Goal: Check status: Check status

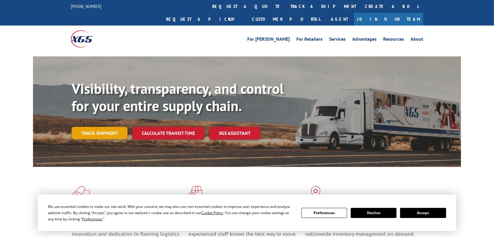
click at [109, 127] on link "Track shipment" at bounding box center [100, 133] width 56 height 12
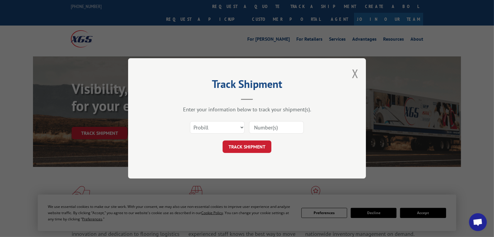
click at [279, 126] on input at bounding box center [276, 127] width 55 height 12
paste input "14543085"
type input "14543085"
click button "TRACK SHIPMENT" at bounding box center [246, 147] width 49 height 12
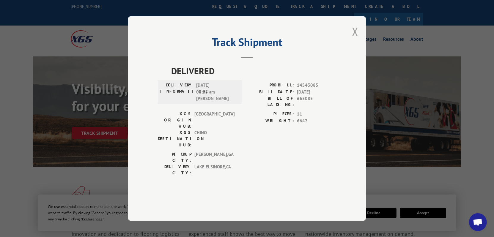
click at [356, 40] on button "Close modal" at bounding box center [355, 32] width 7 height 16
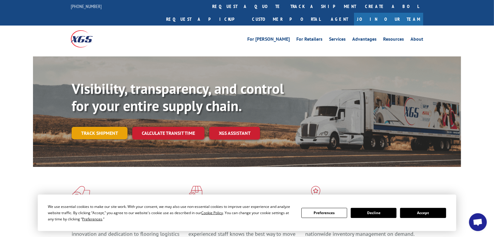
click at [122, 127] on link "Track shipment" at bounding box center [100, 133] width 56 height 12
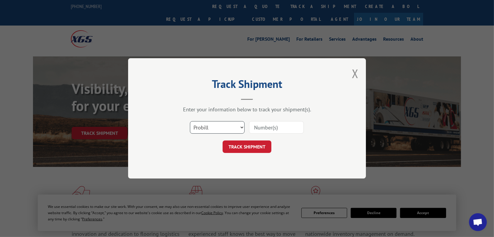
click at [241, 126] on select "Select category... Probill BOL PO" at bounding box center [217, 127] width 55 height 12
select select "bol"
click at [190, 121] on select "Select category... Probill BOL PO" at bounding box center [217, 127] width 55 height 12
click at [269, 126] on input at bounding box center [276, 127] width 55 height 12
paste input "14543085"
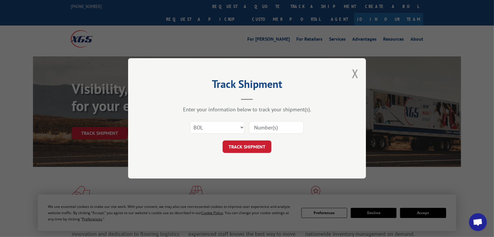
type input "14543085"
click button "TRACK SHIPMENT" at bounding box center [246, 147] width 49 height 12
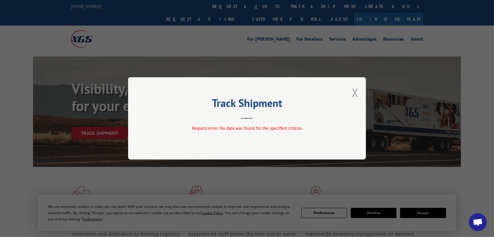
click at [356, 91] on button "Close modal" at bounding box center [355, 93] width 7 height 16
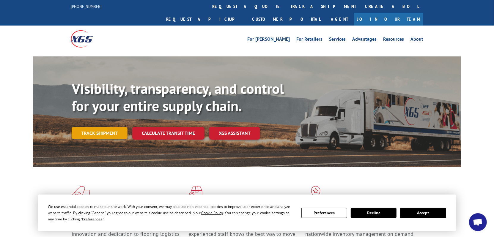
click at [84, 127] on link "Track shipment" at bounding box center [100, 133] width 56 height 12
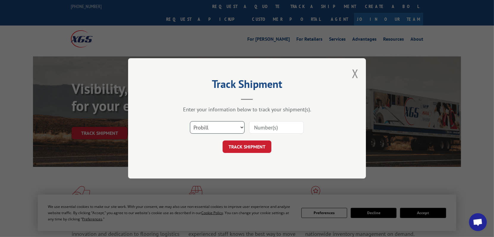
click at [226, 130] on select "Select category... Probill BOL PO" at bounding box center [217, 127] width 55 height 12
select select "po"
click at [190, 121] on select "Select category... Probill BOL PO" at bounding box center [217, 127] width 55 height 12
click at [265, 125] on input at bounding box center [276, 127] width 55 height 12
type input "14543085"
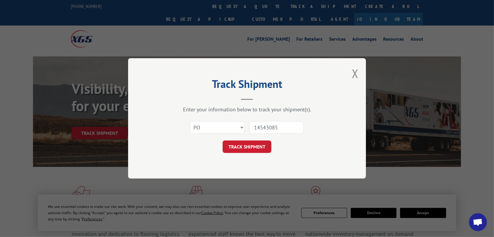
click at [264, 146] on button "TRACK SHIPMENT" at bounding box center [246, 147] width 49 height 12
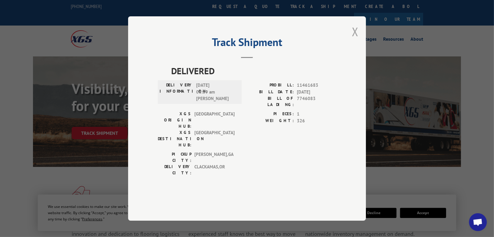
click at [354, 40] on button "Close modal" at bounding box center [355, 32] width 7 height 16
